Goal: Task Accomplishment & Management: Manage account settings

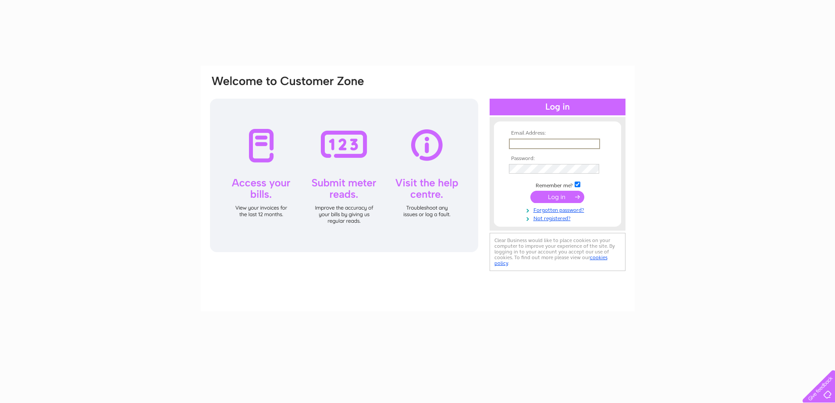
click at [522, 143] on input "text" at bounding box center [554, 144] width 91 height 11
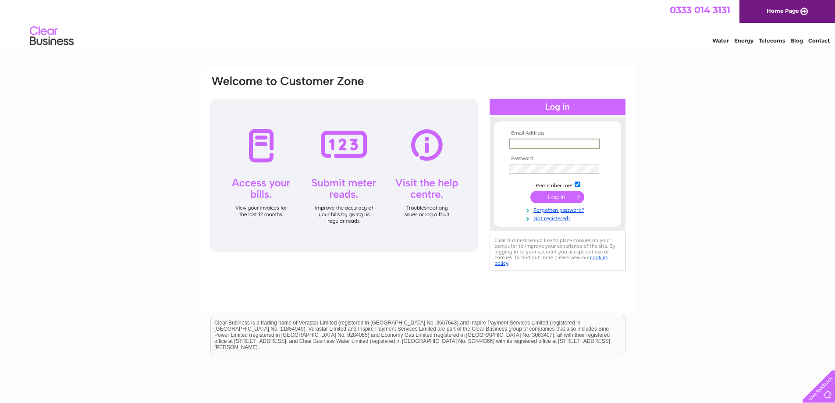
type input "[PERSON_NAME][EMAIL_ADDRESS][DOMAIN_NAME]"
click at [531, 191] on input "submit" at bounding box center [558, 197] width 54 height 12
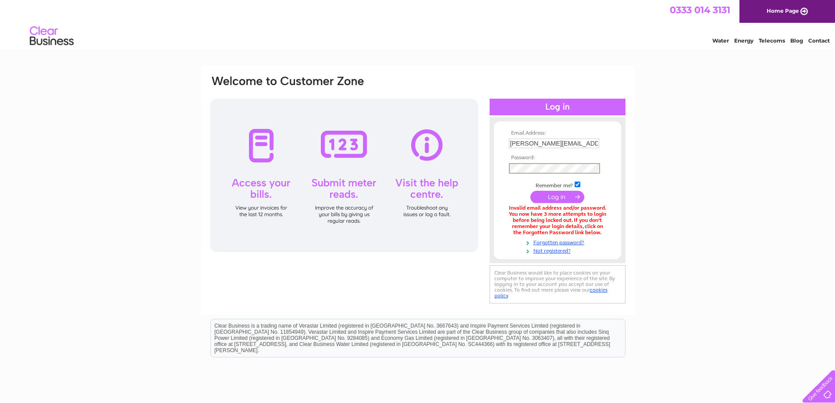
click at [531, 191] on input "submit" at bounding box center [558, 197] width 54 height 12
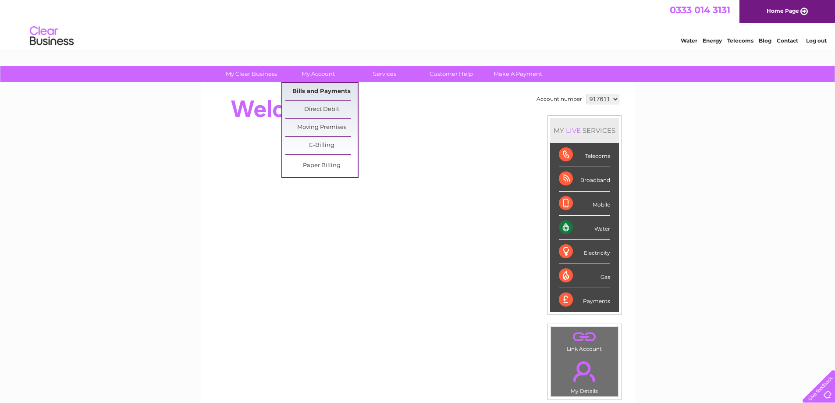
click at [313, 90] on link "Bills and Payments" at bounding box center [321, 92] width 72 height 18
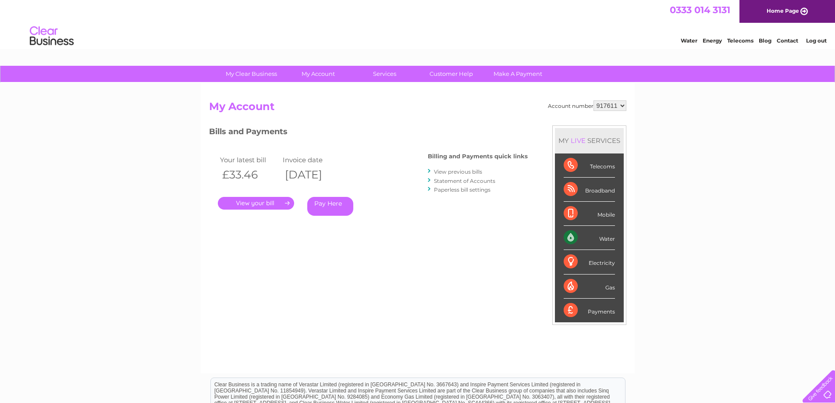
click at [261, 206] on link "." at bounding box center [256, 203] width 76 height 13
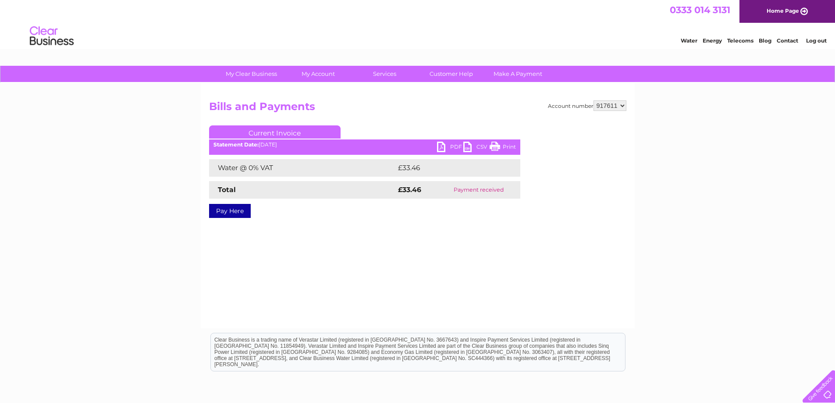
click at [454, 145] on link "PDF" at bounding box center [450, 148] width 26 height 13
